Goal: Task Accomplishment & Management: Manage account settings

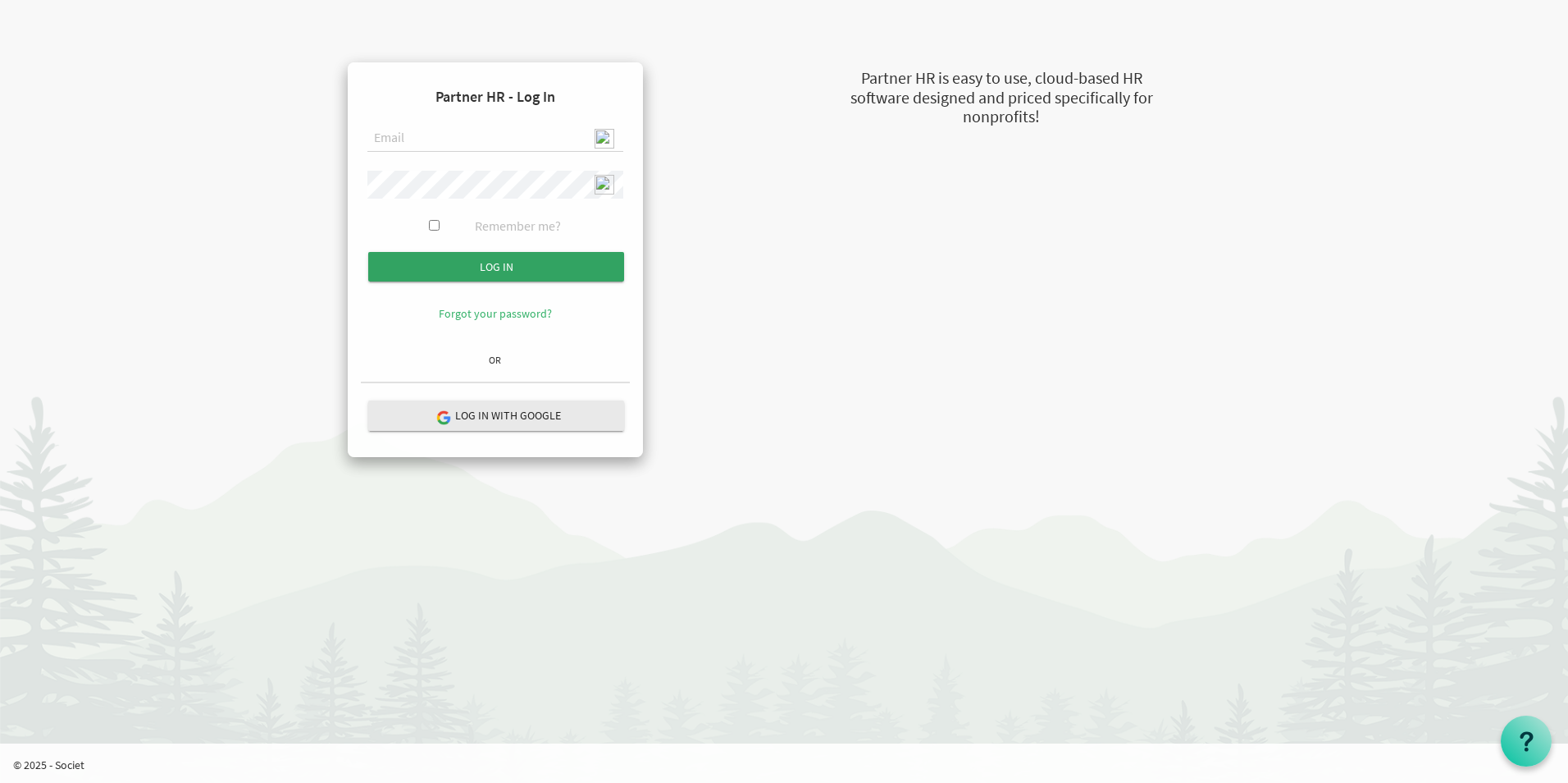
type input "[EMAIL_ADDRESS][DOMAIN_NAME]"
click at [525, 269] on input "Log in" at bounding box center [496, 267] width 256 height 30
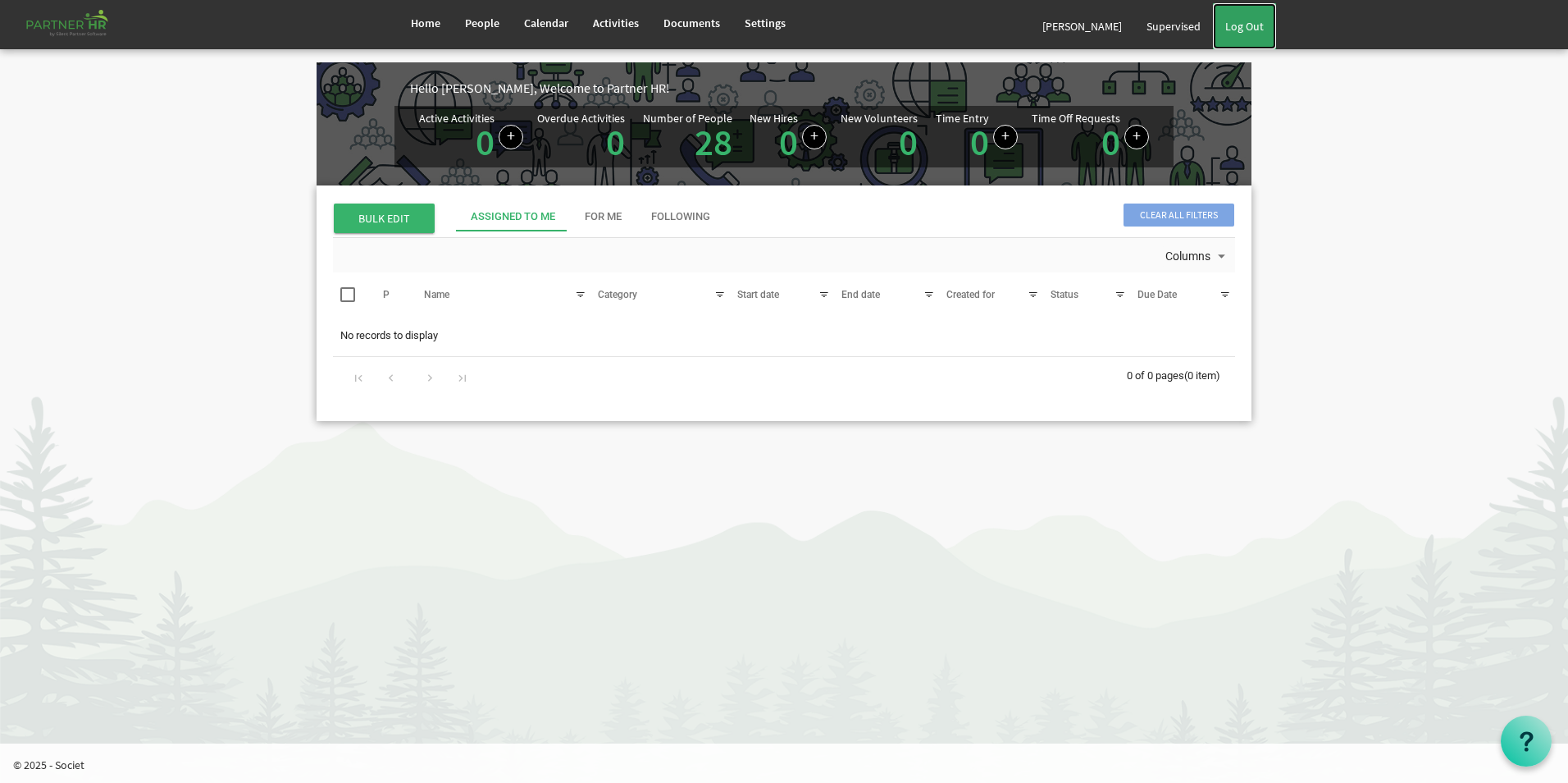
click at [1236, 33] on link "Log Out" at bounding box center [1245, 26] width 63 height 46
